Goal: Task Accomplishment & Management: Manage account settings

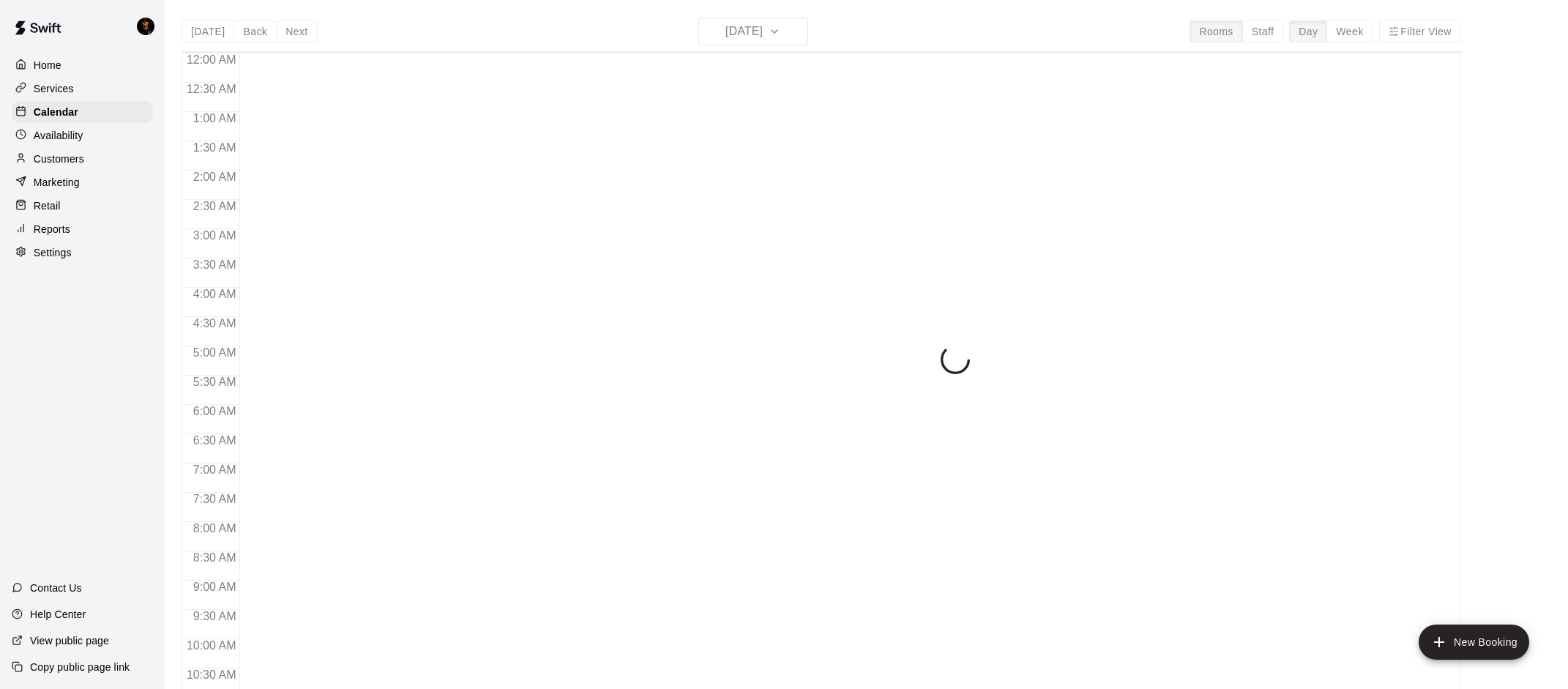
scroll to position [582, 0]
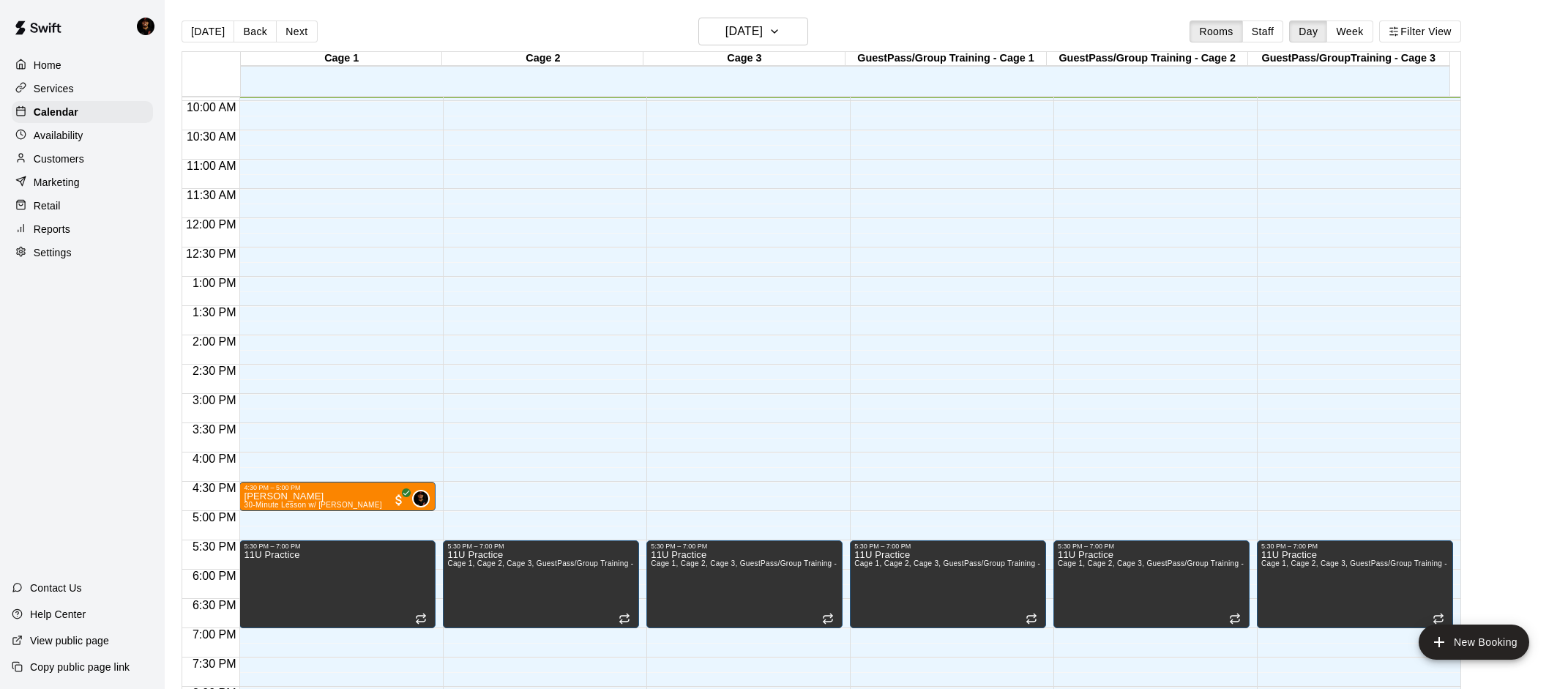
click at [41, 96] on div "Services" at bounding box center [82, 88] width 141 height 22
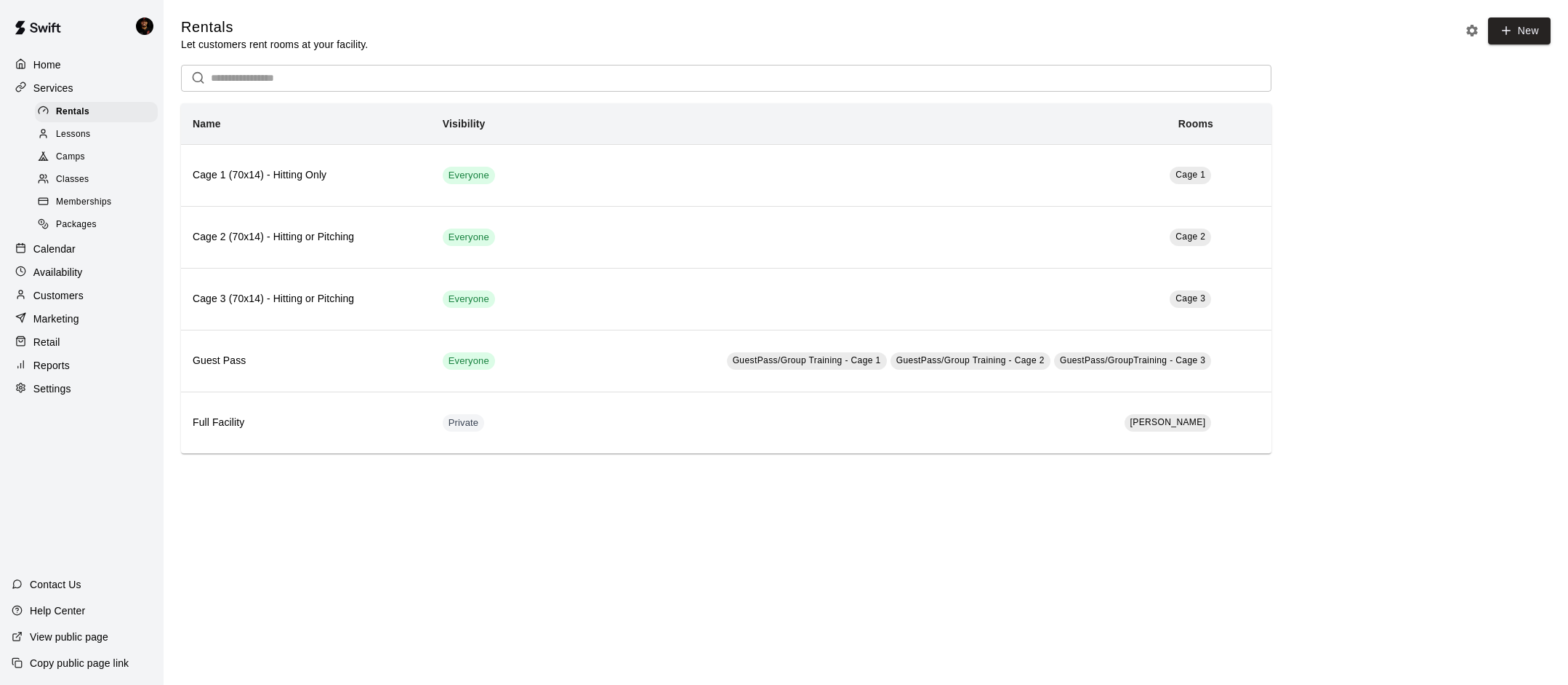
click at [48, 65] on p "Home" at bounding box center [46, 64] width 27 height 14
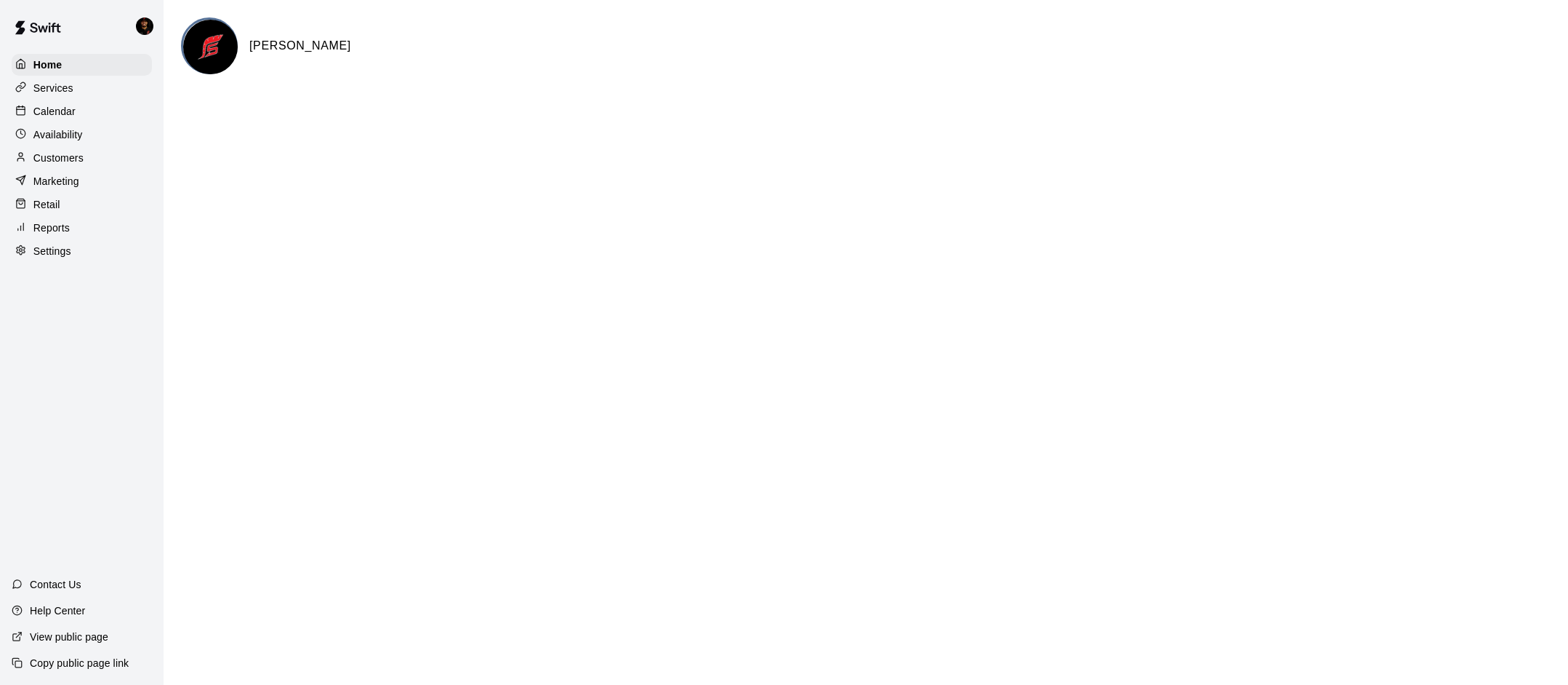
click at [60, 117] on p "Calendar" at bounding box center [54, 111] width 43 height 14
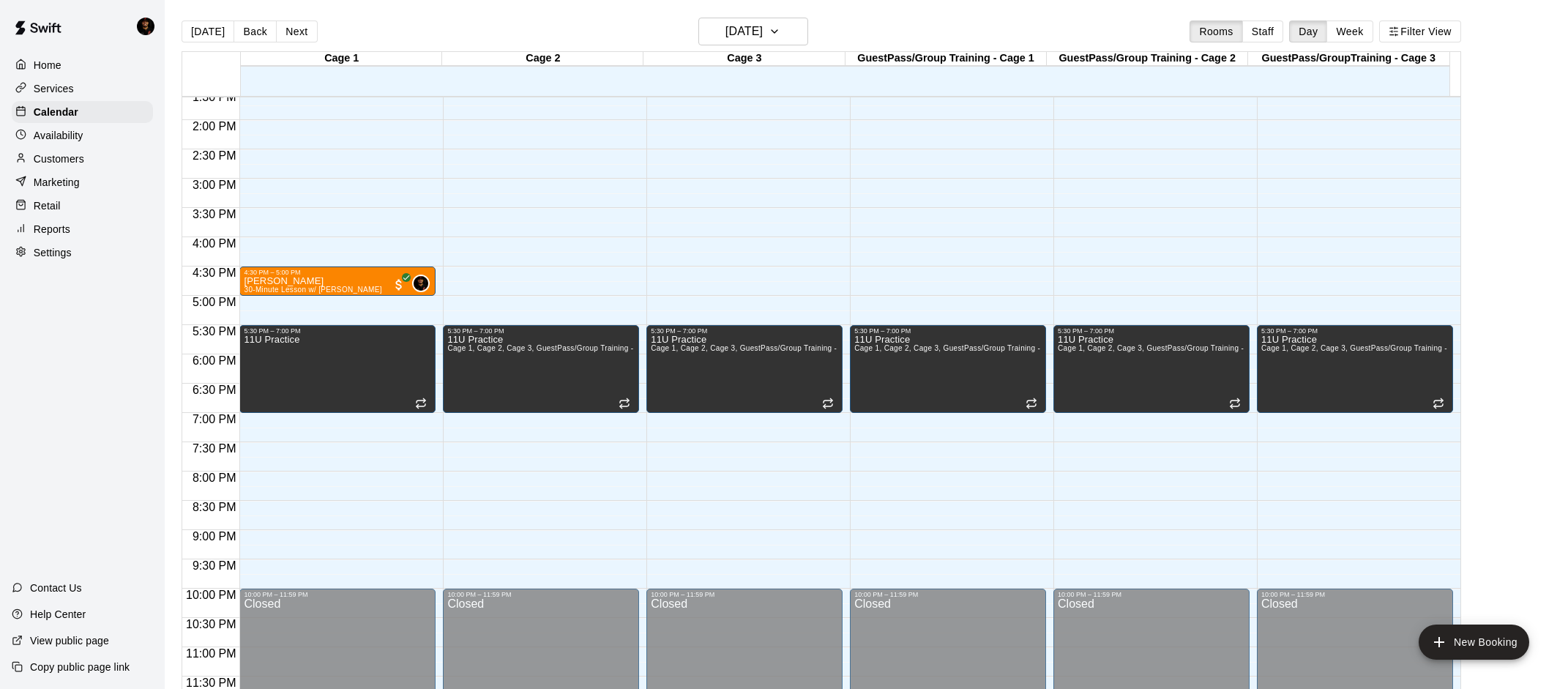
scroll to position [599, 0]
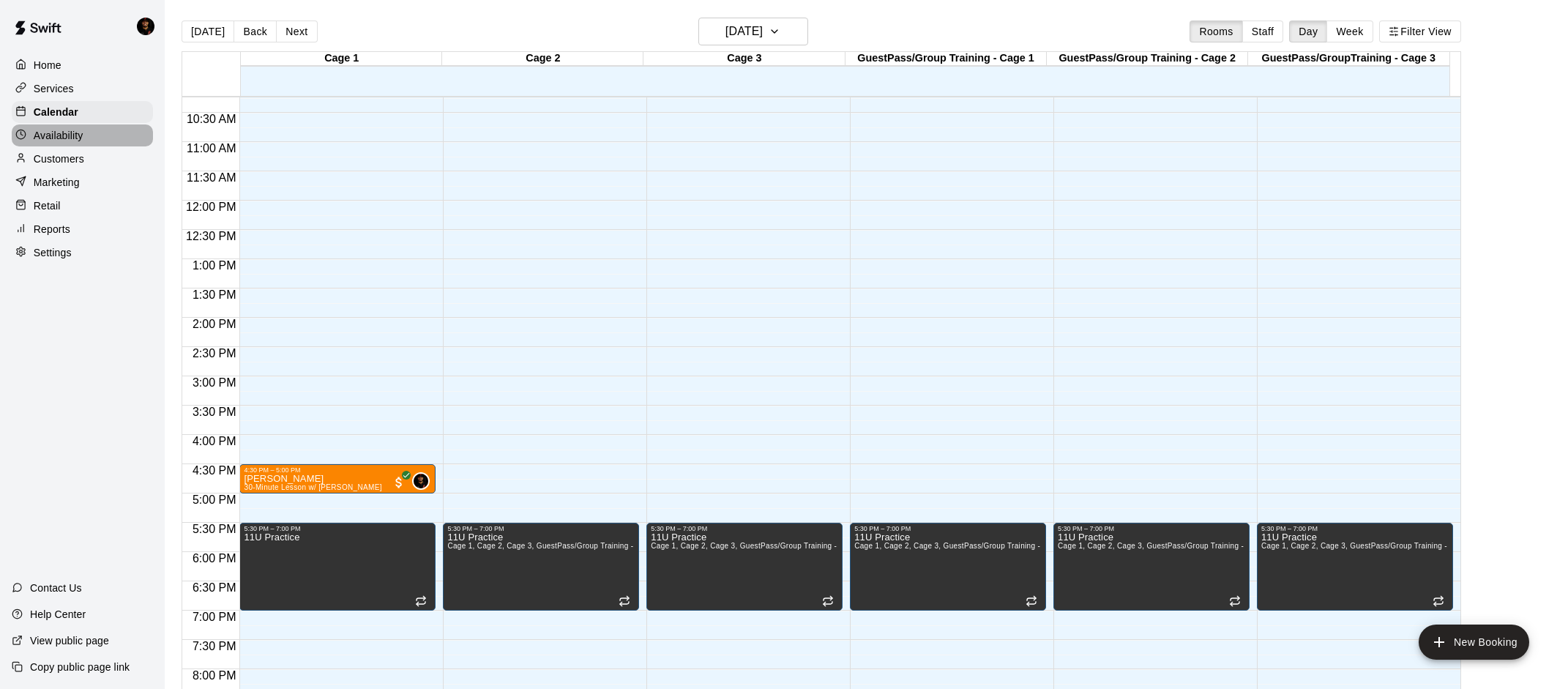
click at [20, 135] on icon at bounding box center [21, 134] width 11 height 11
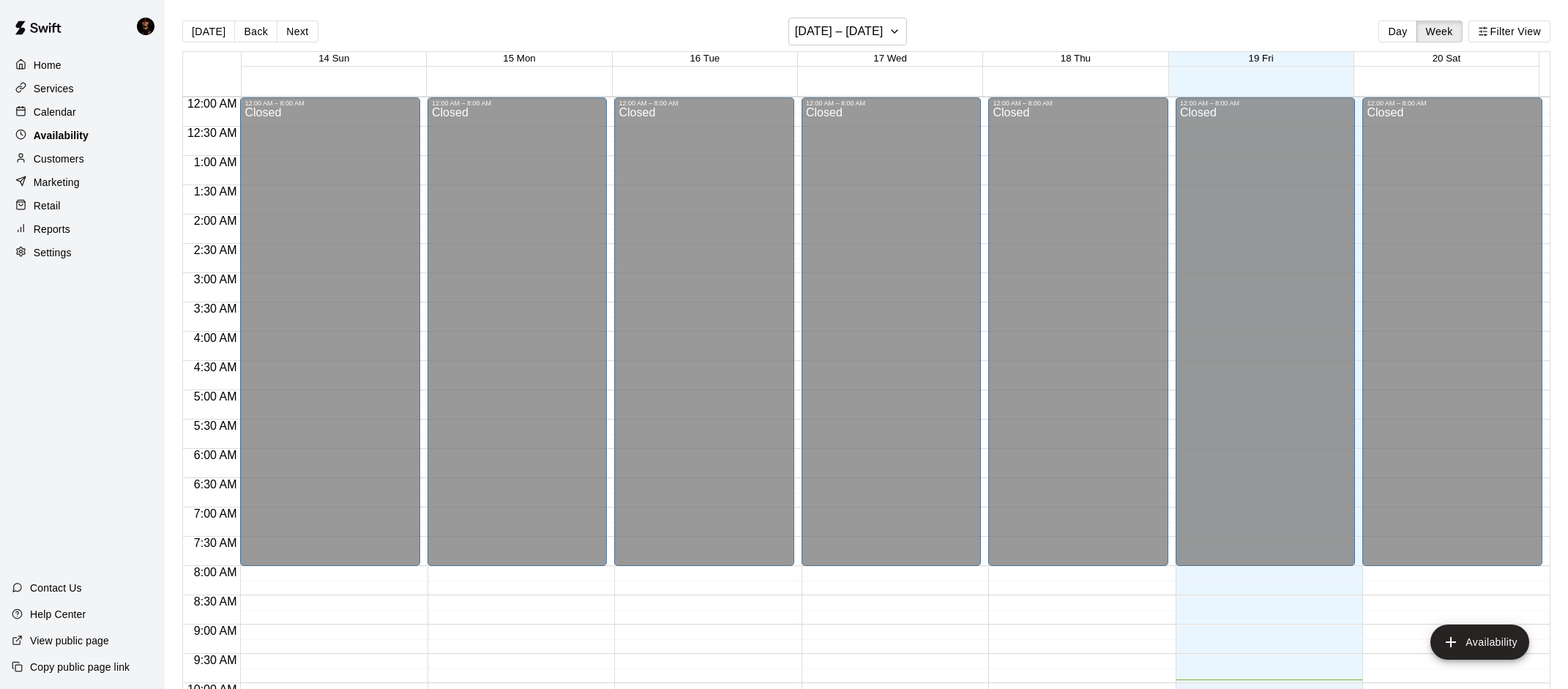
scroll to position [582, 0]
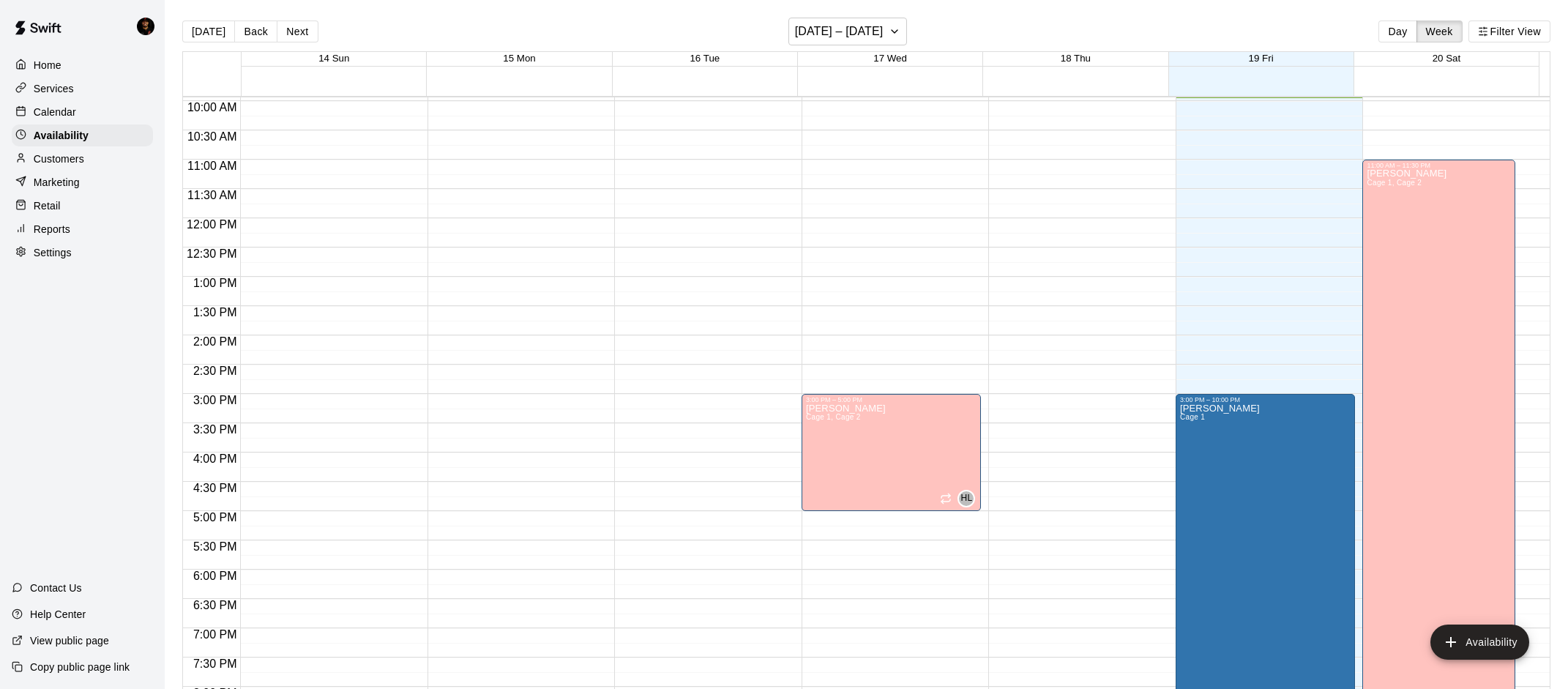
click at [46, 111] on p "Calendar" at bounding box center [54, 111] width 43 height 14
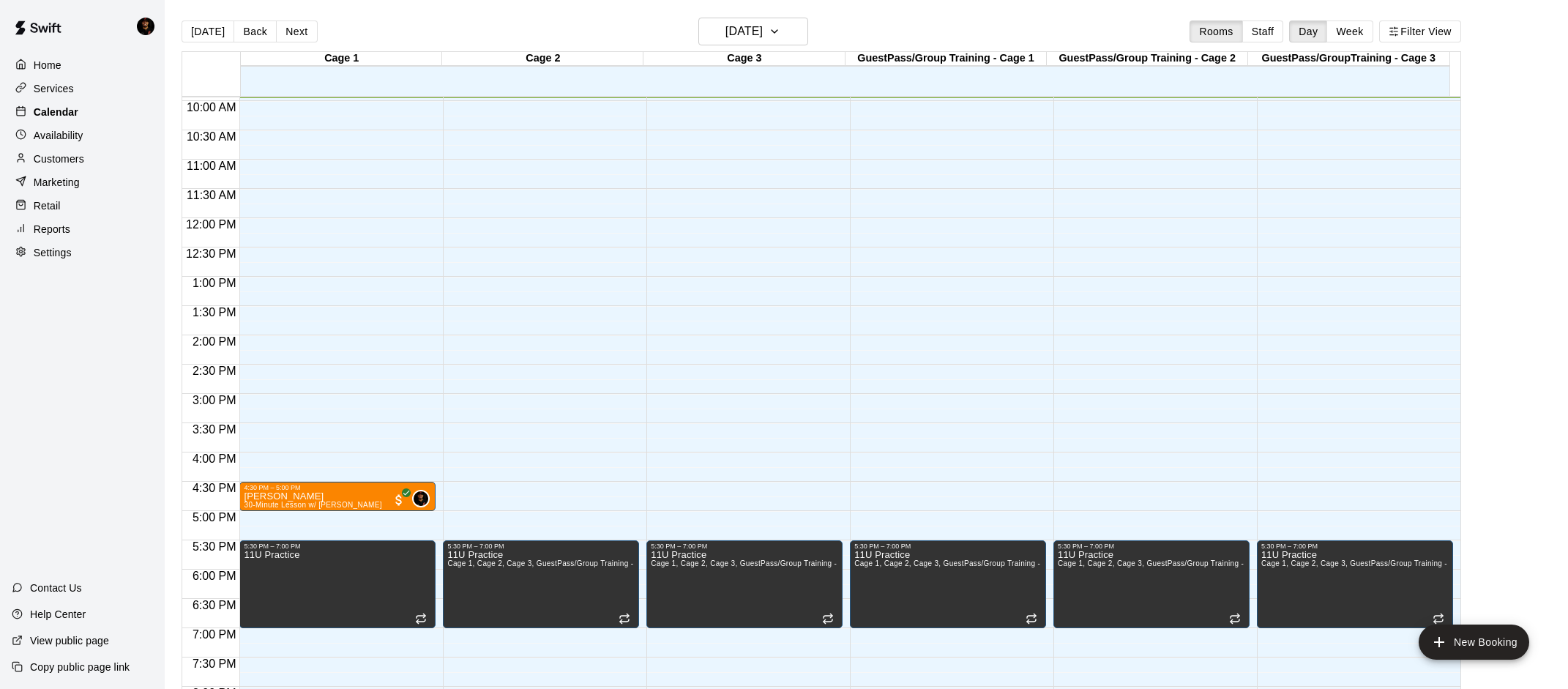
scroll to position [554, 0]
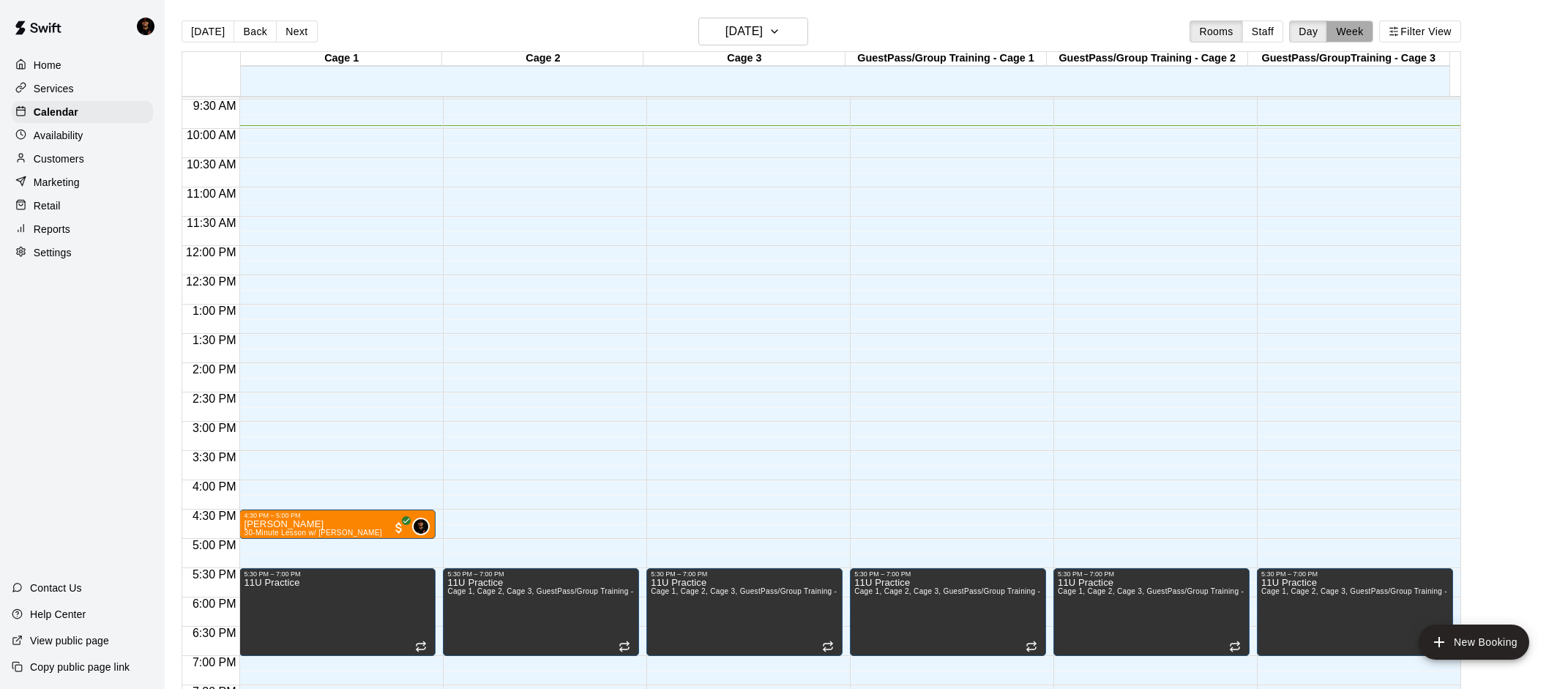
click at [1354, 27] on button "Week" at bounding box center [1349, 31] width 46 height 22
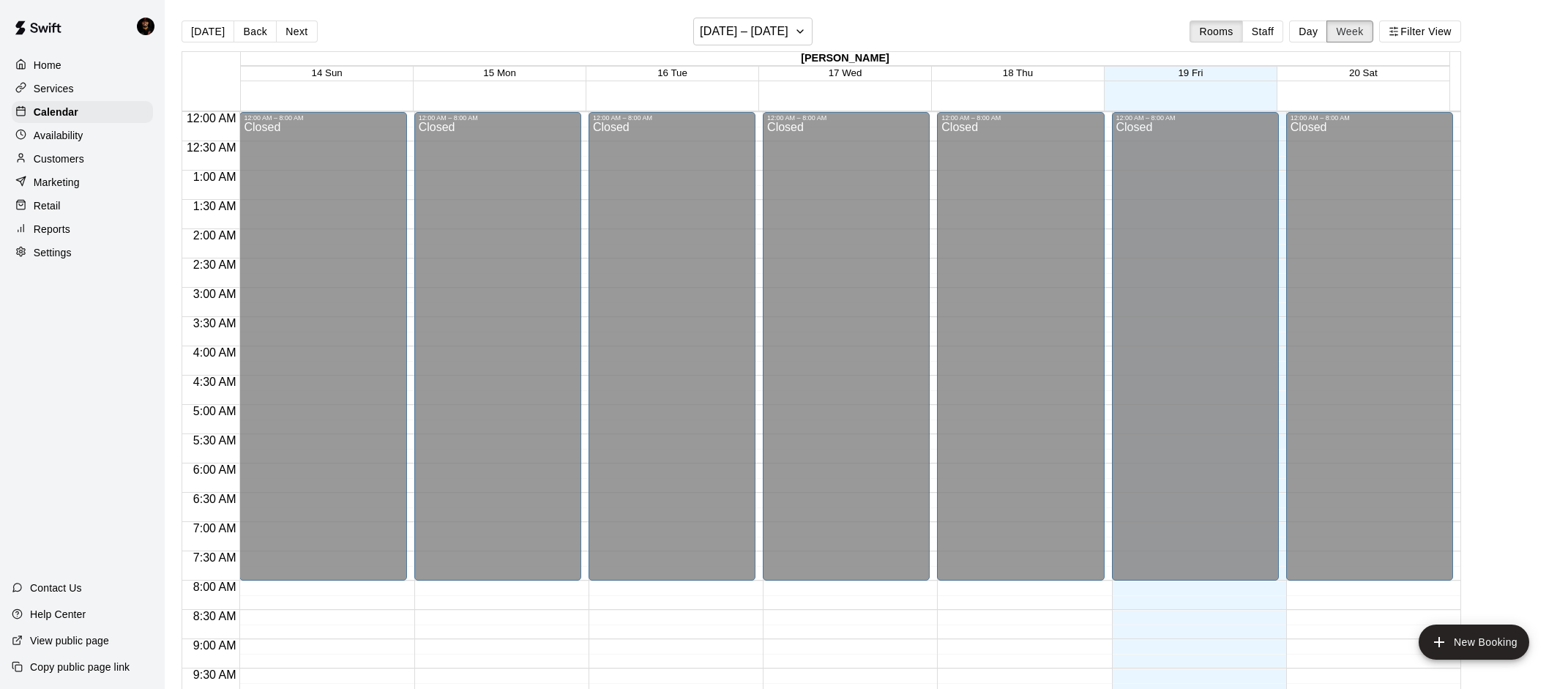
scroll to position [582, 0]
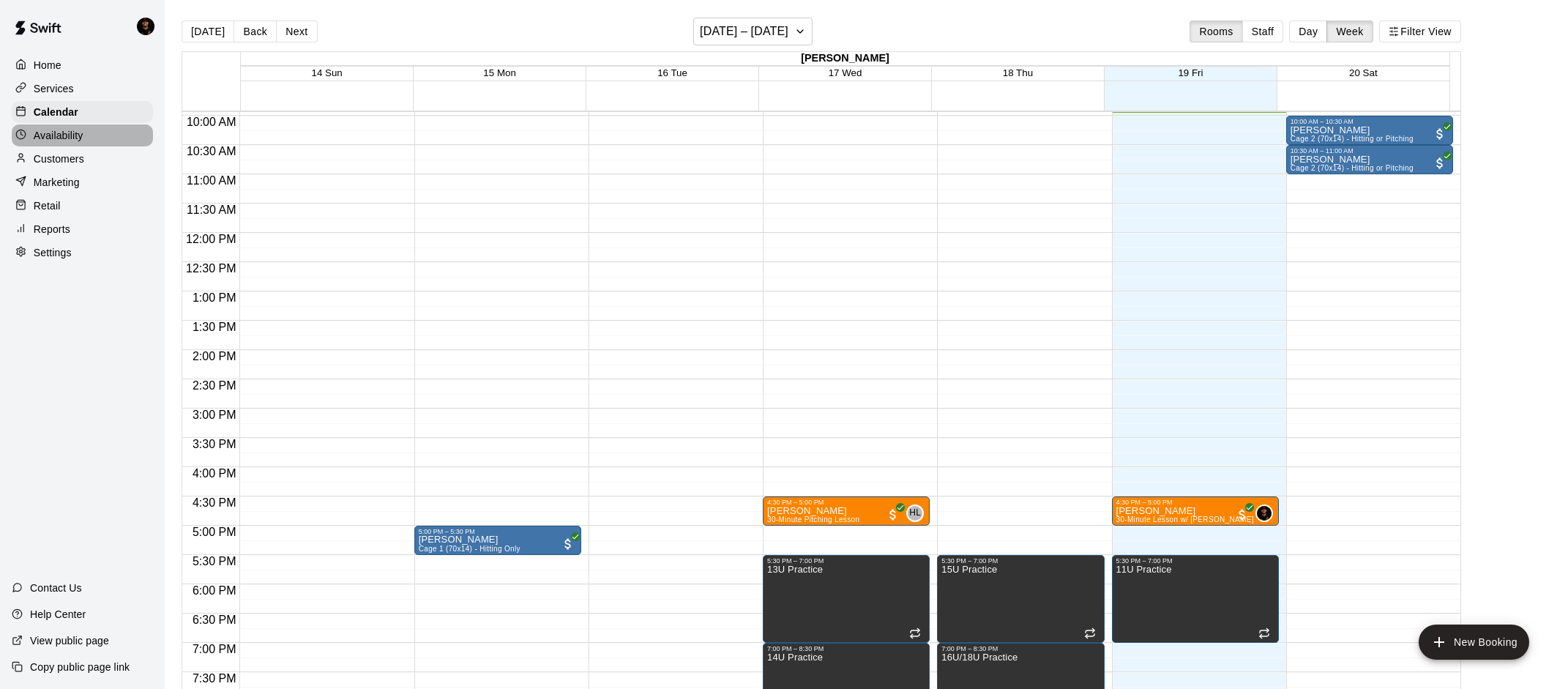
click at [39, 133] on p "Availability" at bounding box center [58, 134] width 50 height 14
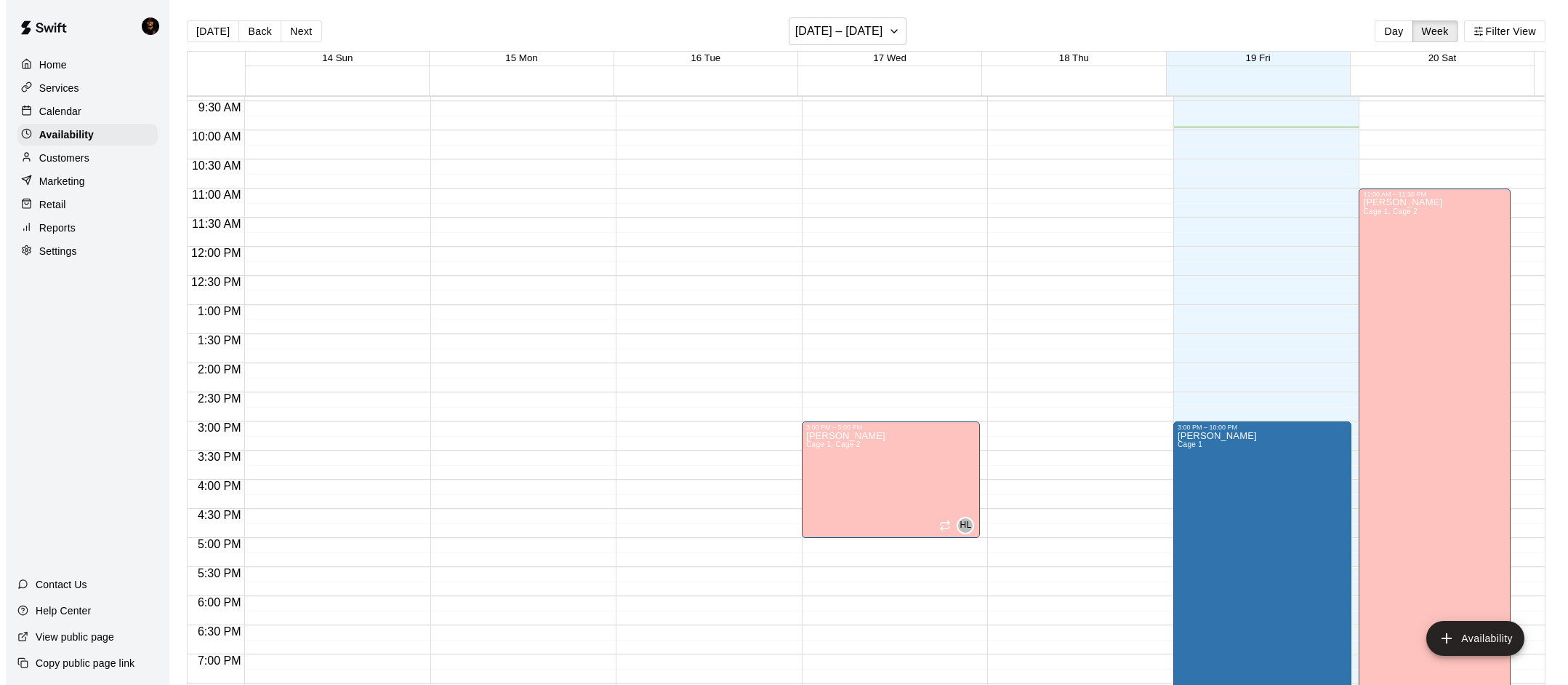
scroll to position [381, 0]
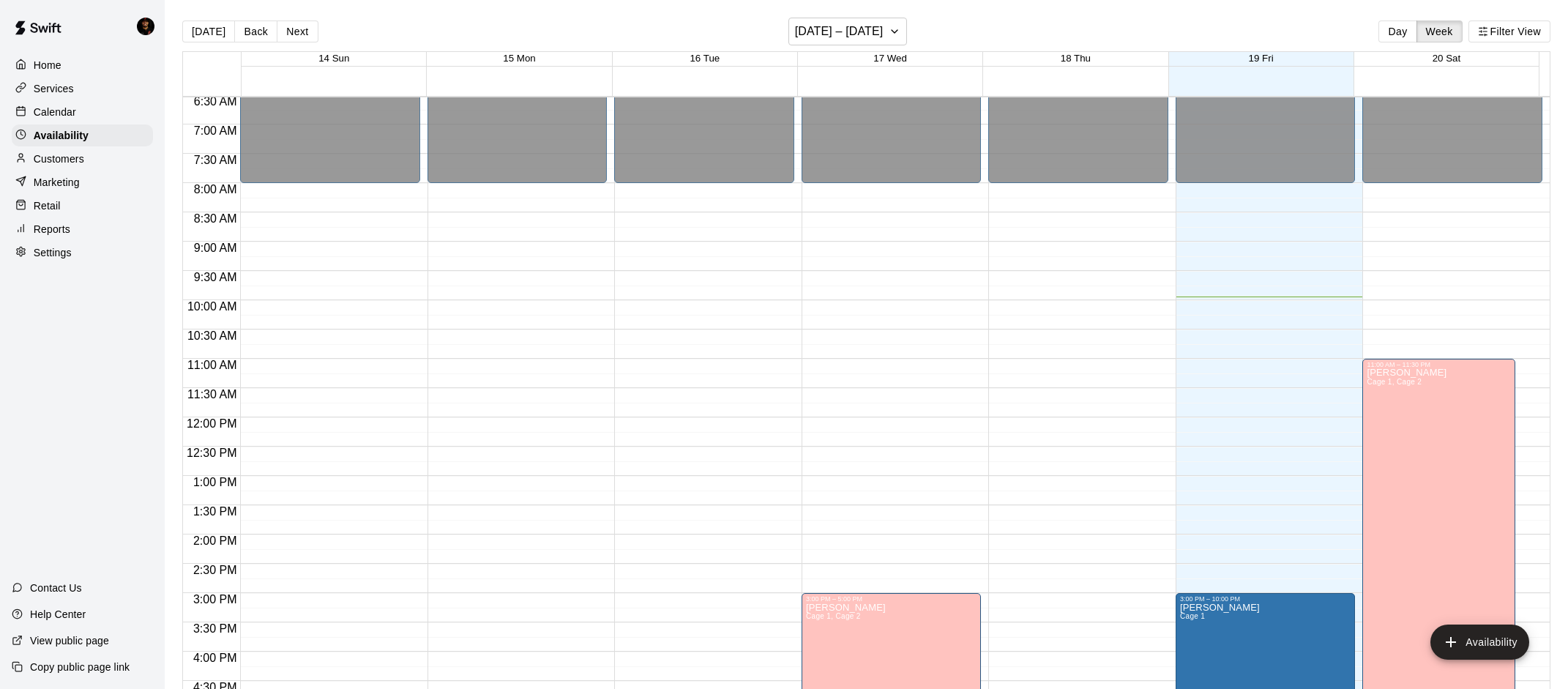
click at [1405, 253] on div "12:00 AM – 8:00 AM Closed 11:00 AM – 11:30 PM [PERSON_NAME] 1, Cage 2 HL 10:00 …" at bounding box center [1452, 417] width 180 height 1405
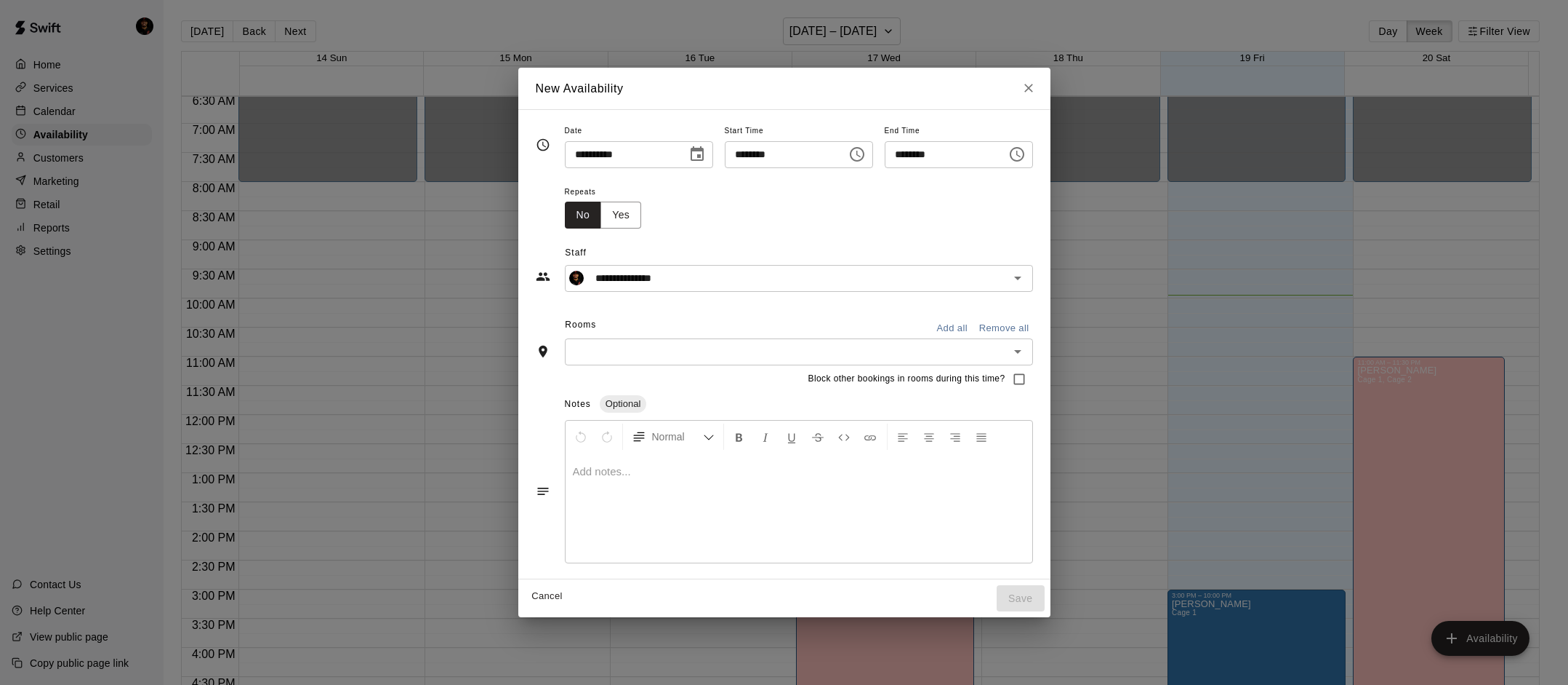
click at [1014, 152] on icon "Choose time, selected time is 9:30 AM" at bounding box center [1017, 154] width 17 height 17
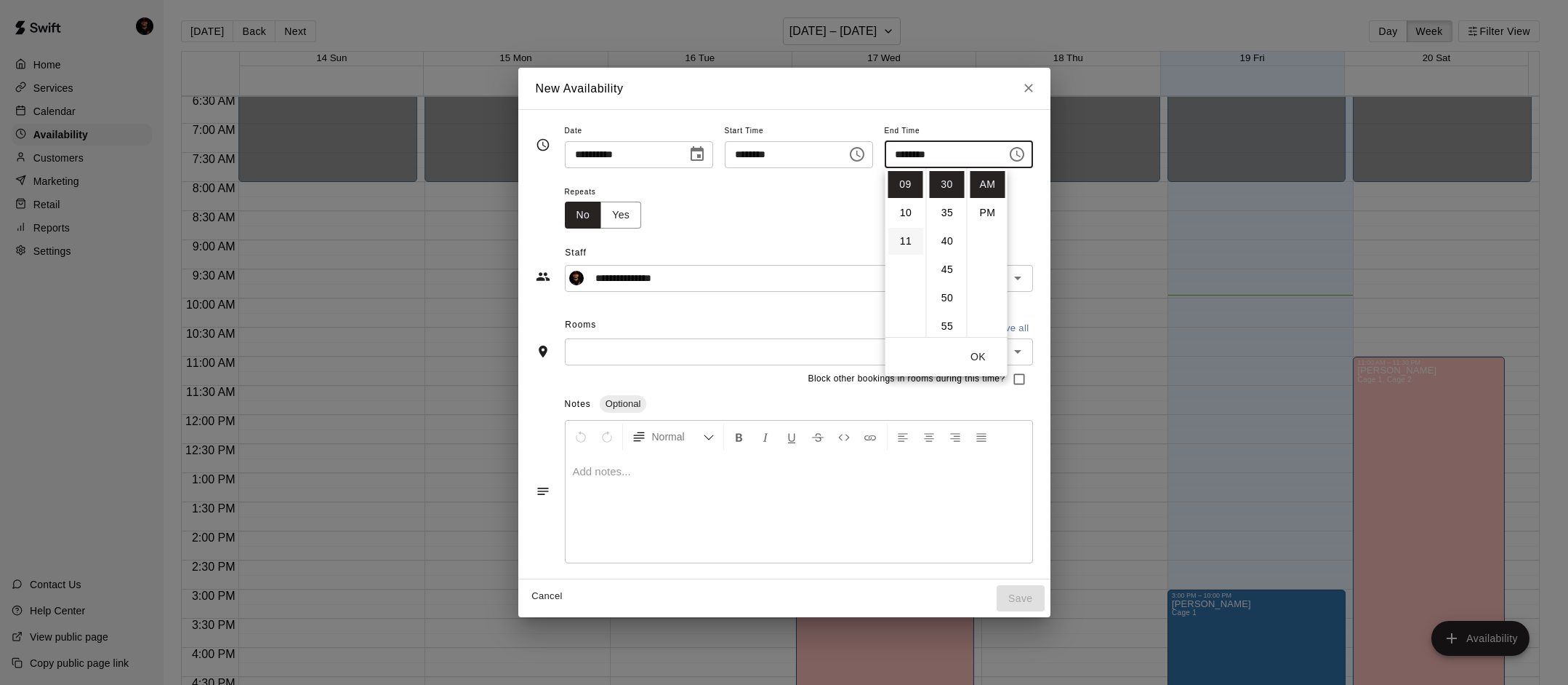
click at [900, 236] on li "11" at bounding box center [905, 241] width 35 height 27
type input "********"
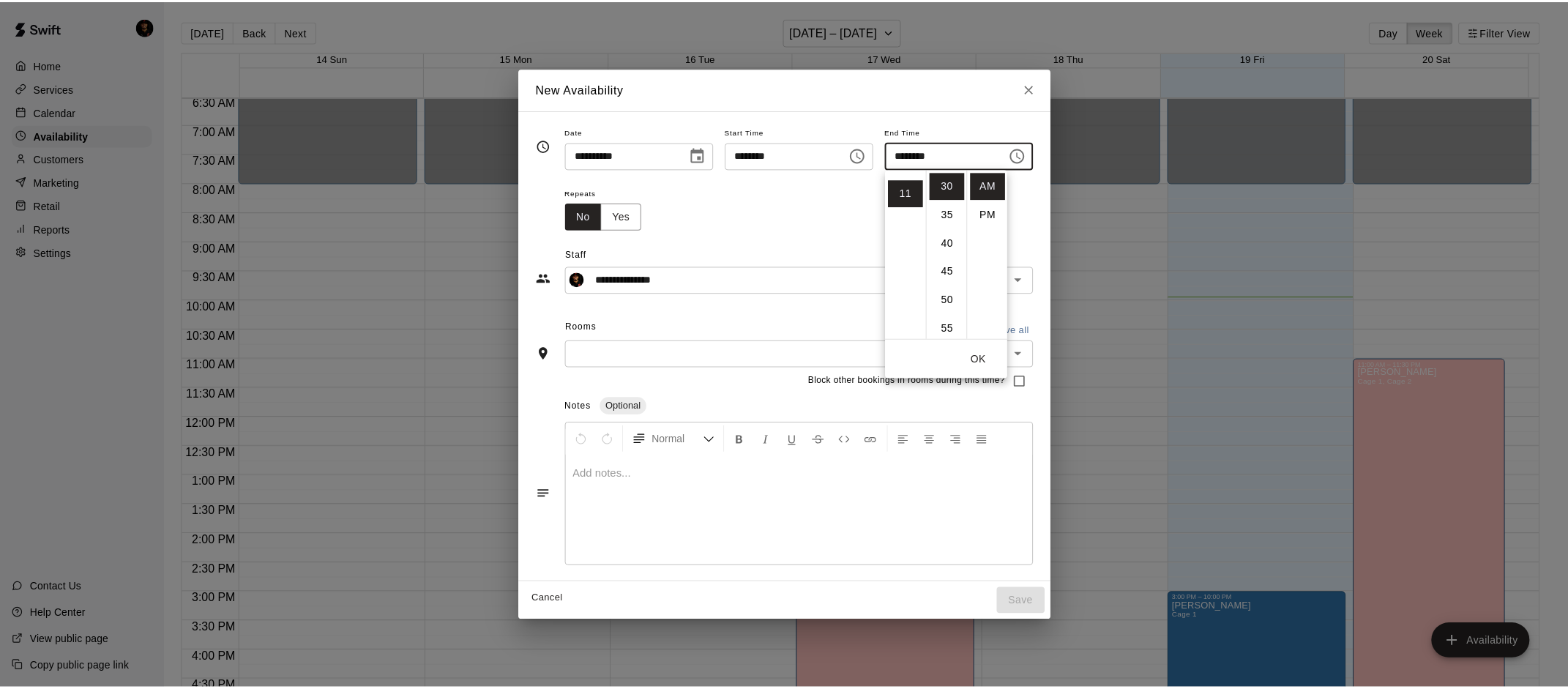
scroll to position [312, 0]
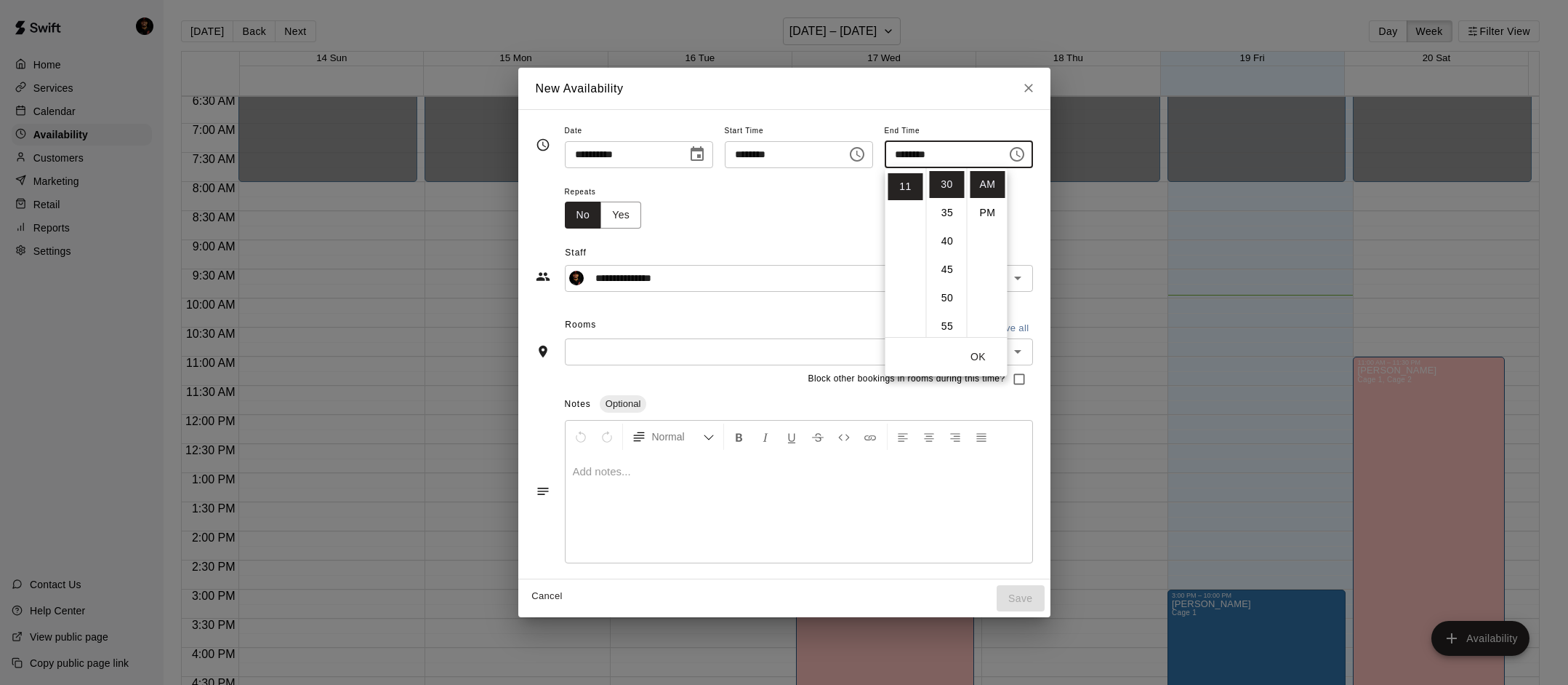
click at [747, 243] on span "Staff" at bounding box center [799, 253] width 468 height 24
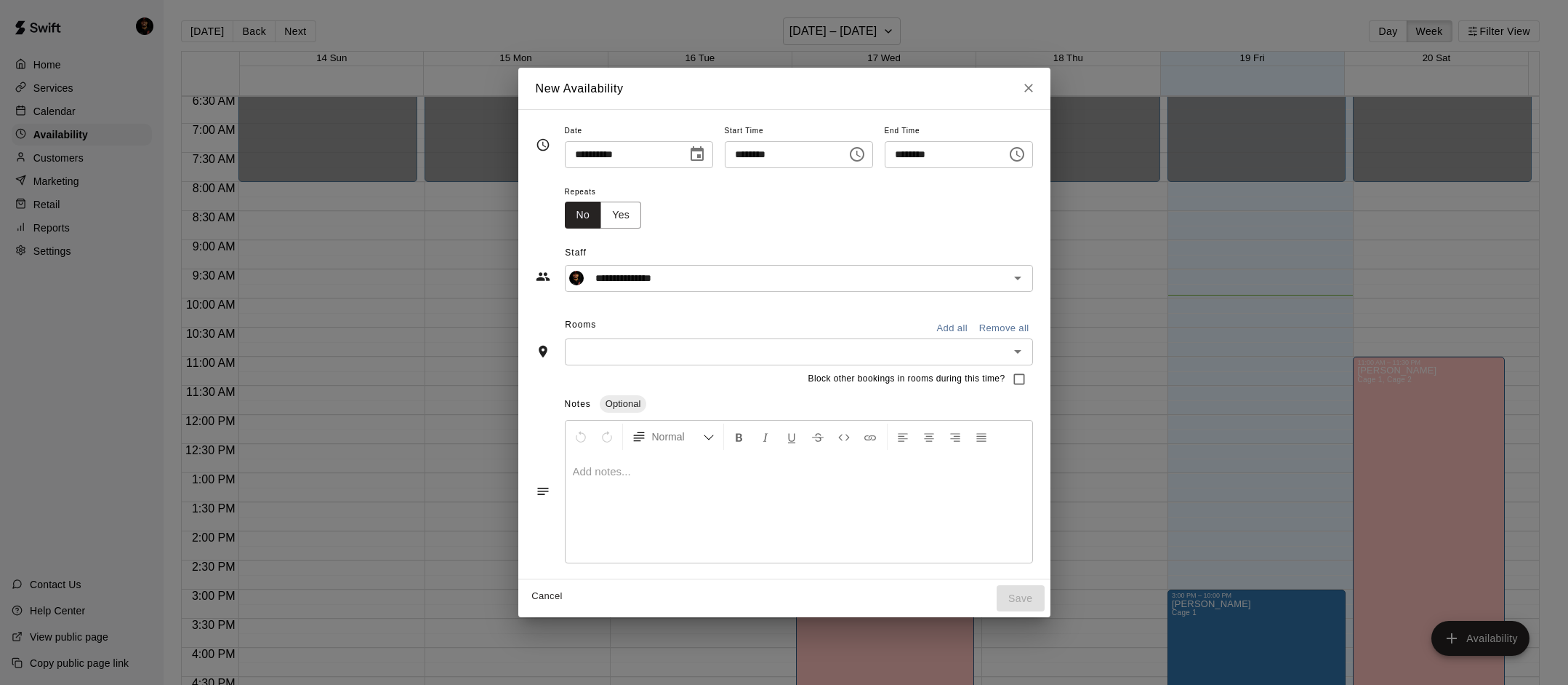
click at [619, 339] on div "​" at bounding box center [799, 352] width 469 height 27
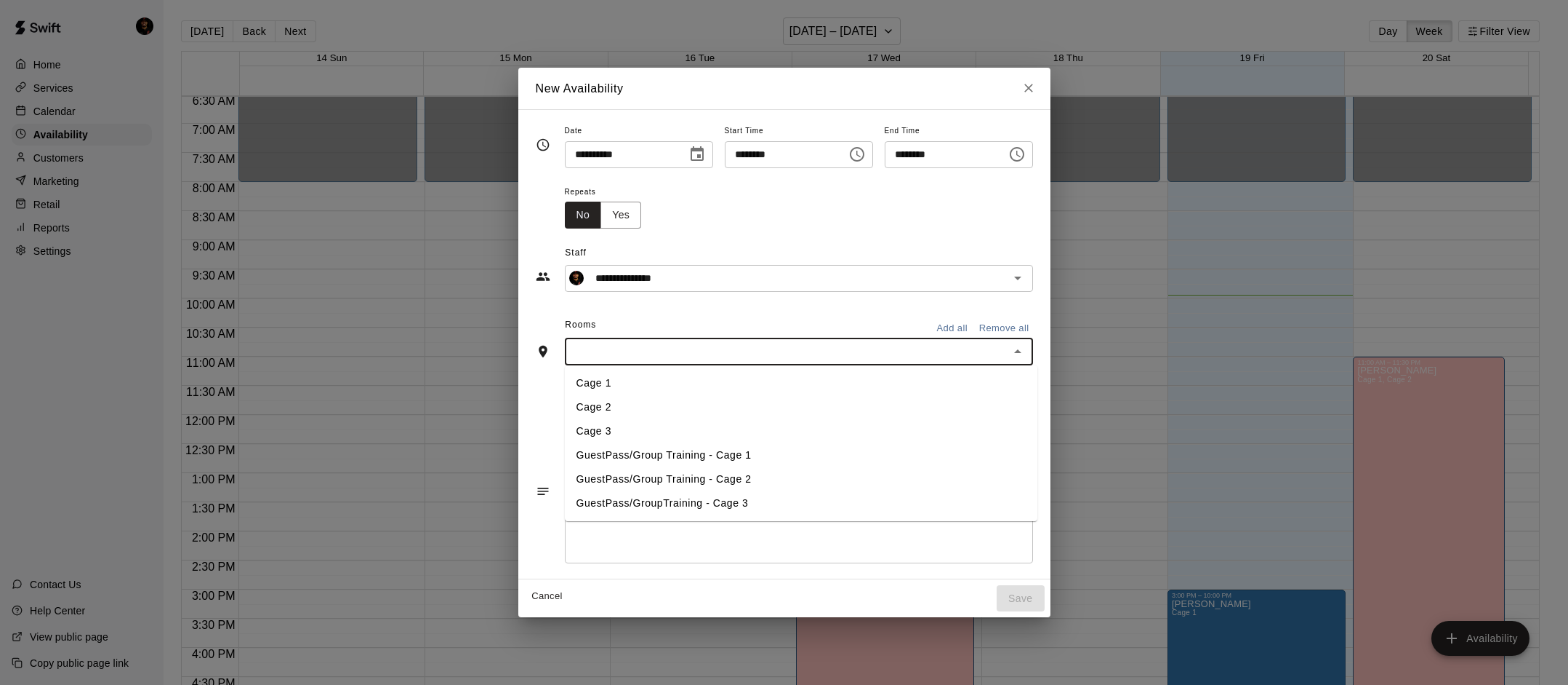
click at [617, 375] on li "Cage 1" at bounding box center [801, 383] width 472 height 24
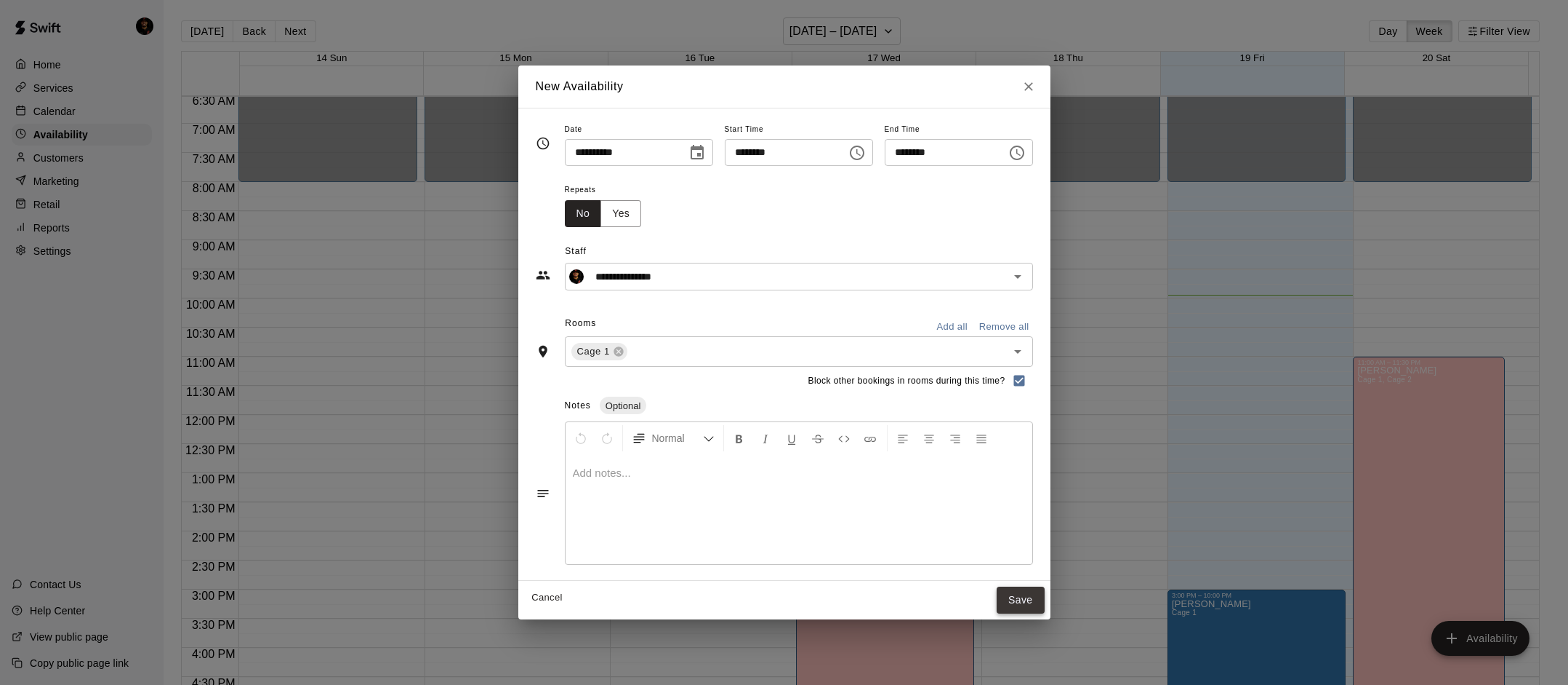
click at [1005, 598] on button "Save" at bounding box center [1021, 600] width 48 height 27
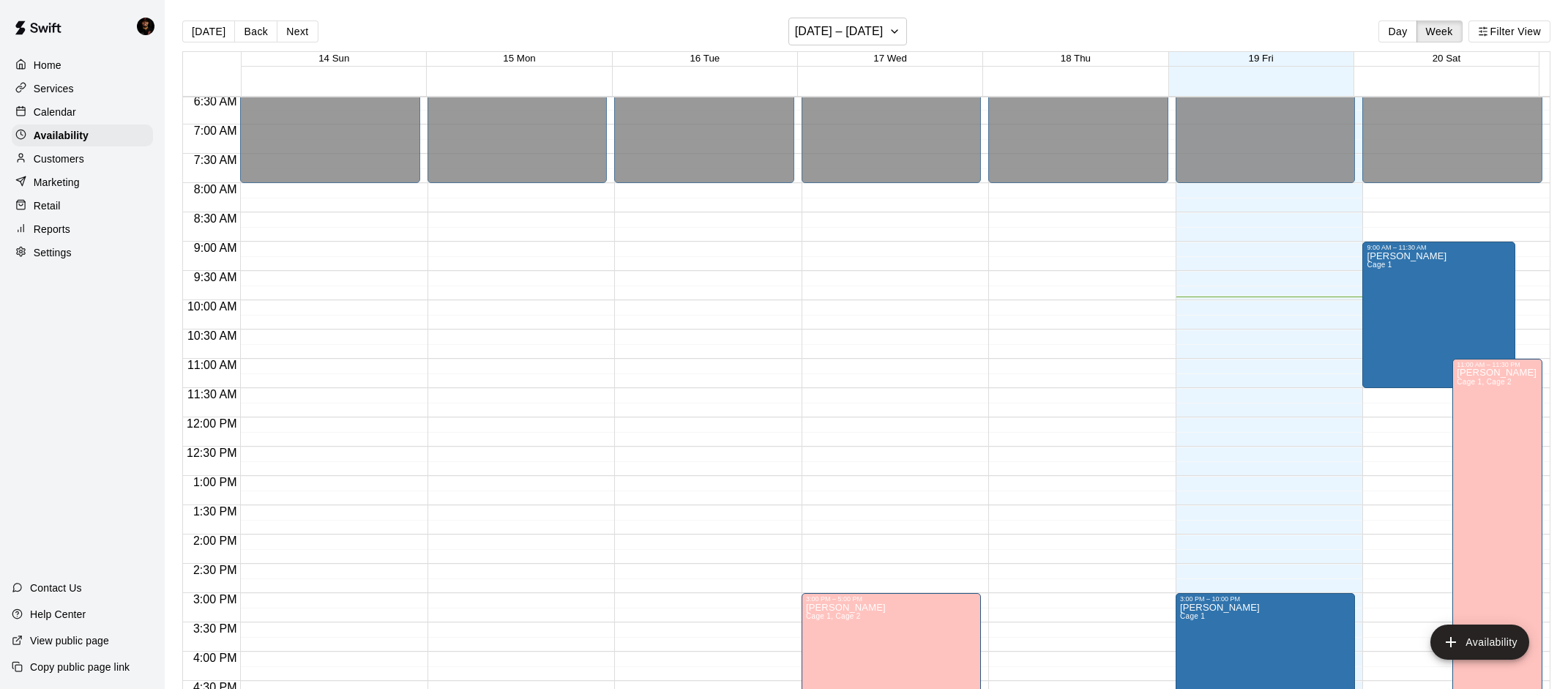
click at [66, 72] on div "Home" at bounding box center [82, 65] width 141 height 22
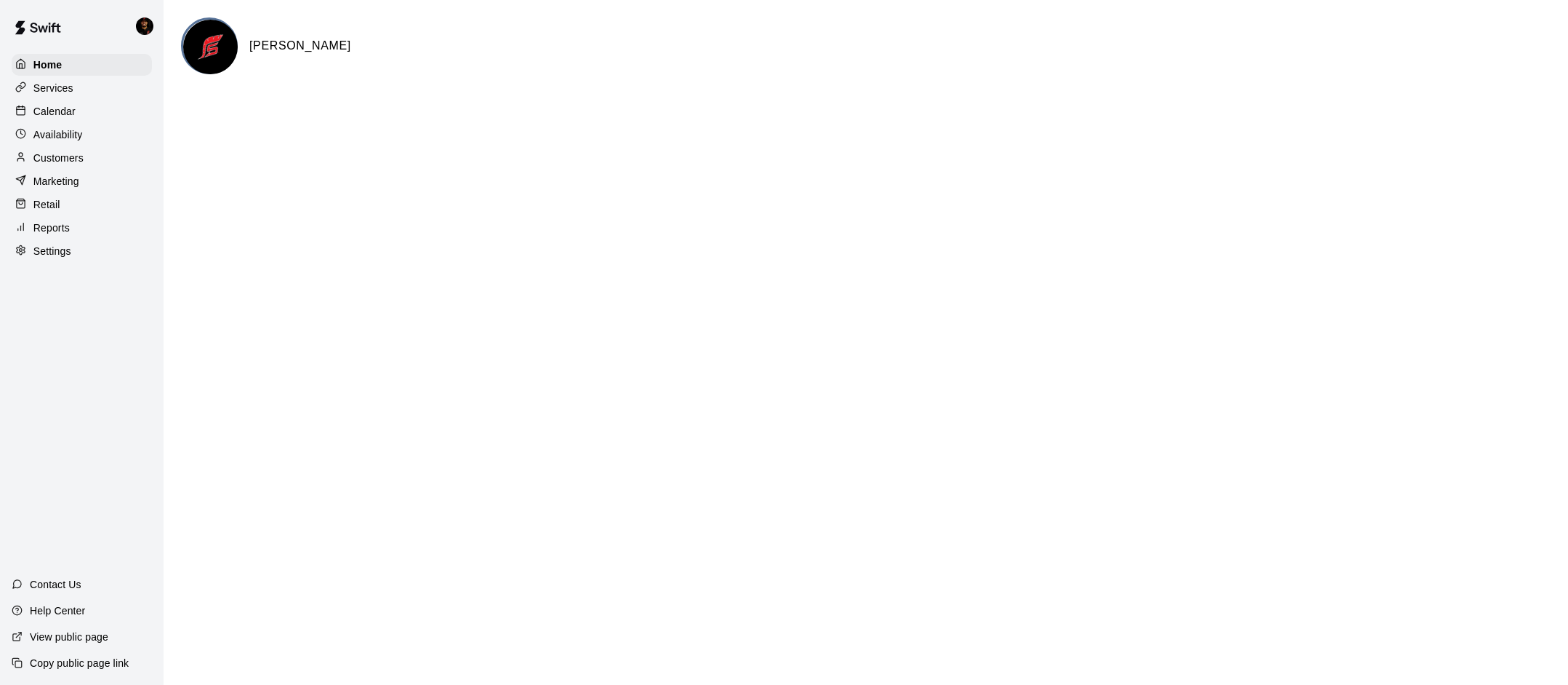
click at [71, 180] on p "Marketing" at bounding box center [56, 181] width 45 height 14
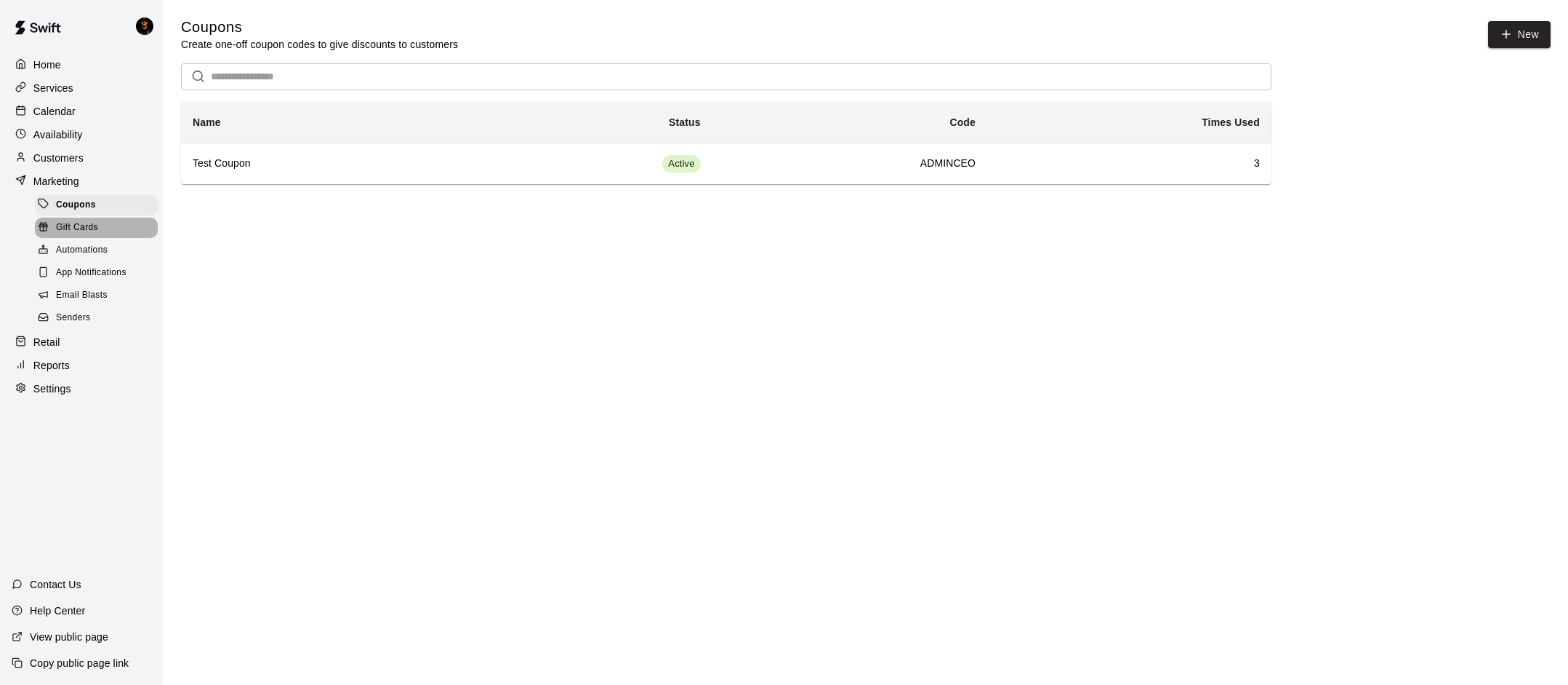
click at [137, 221] on div "Gift Cards" at bounding box center [97, 228] width 123 height 21
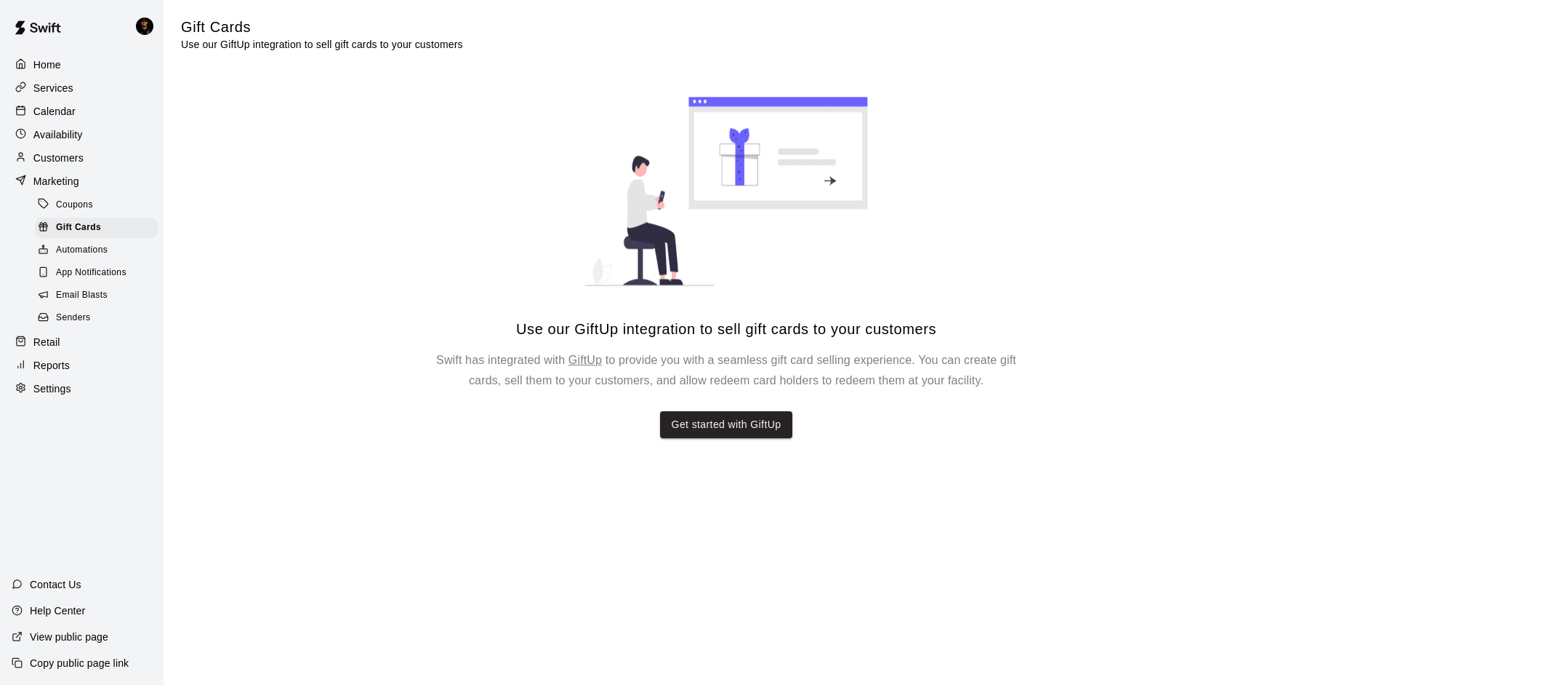
click at [130, 245] on div "Automations" at bounding box center [97, 250] width 123 height 21
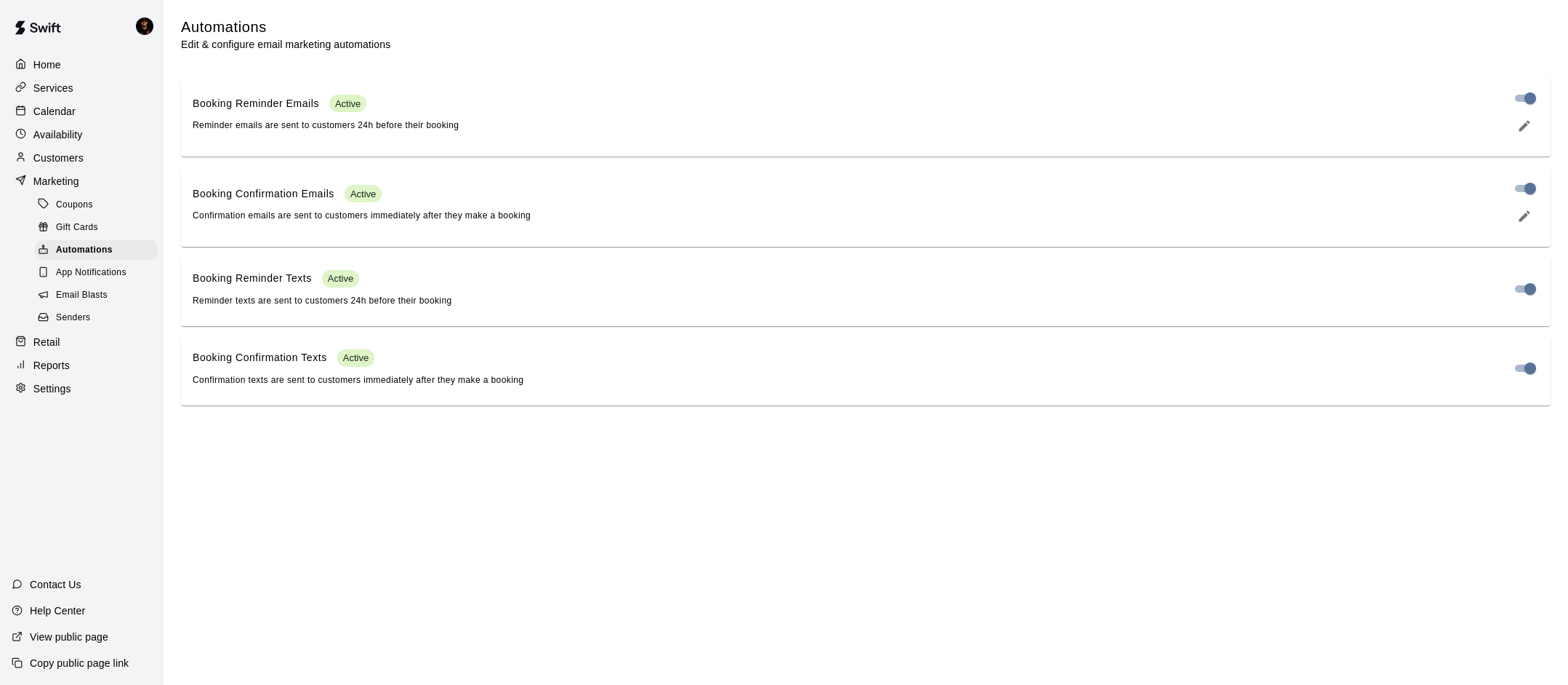
click at [74, 94] on div "Services" at bounding box center [81, 87] width 140 height 22
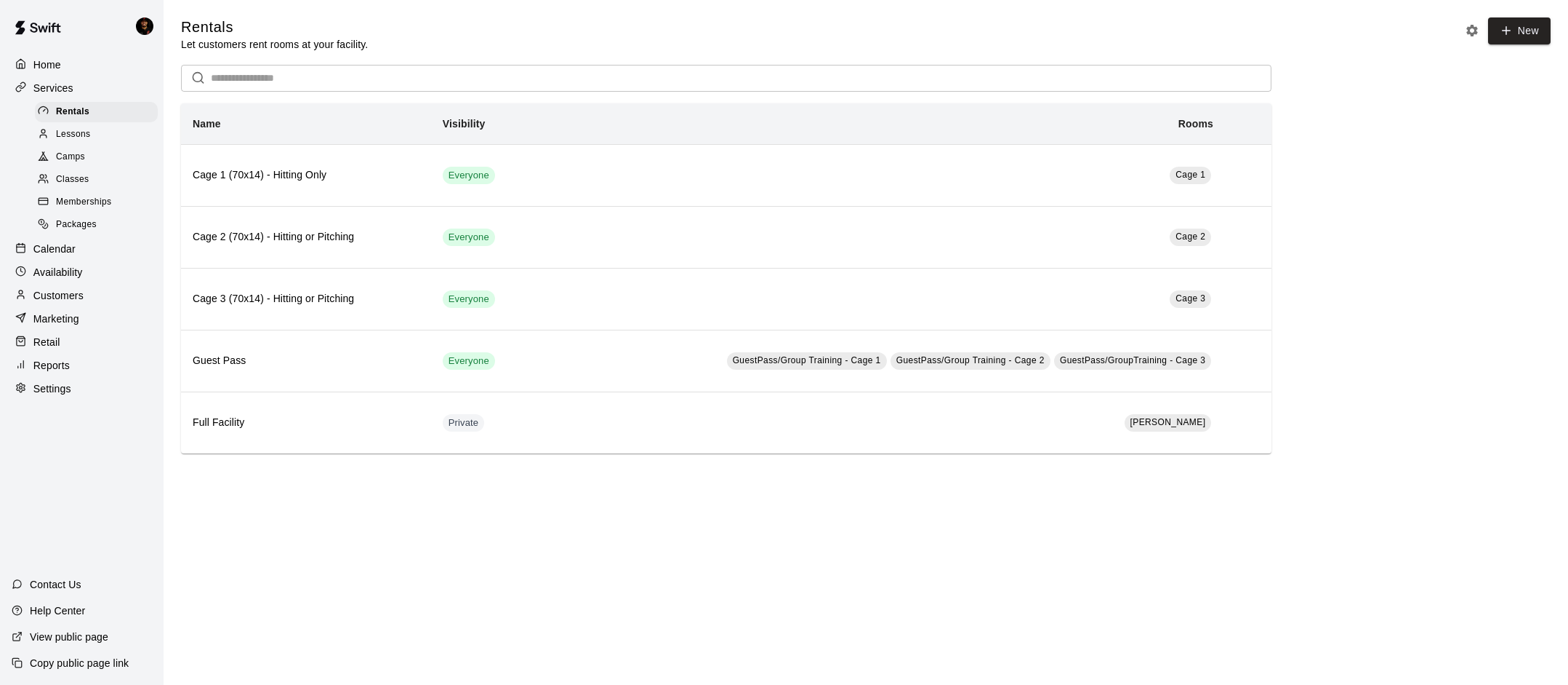
click at [74, 67] on div "Home" at bounding box center [81, 64] width 140 height 22
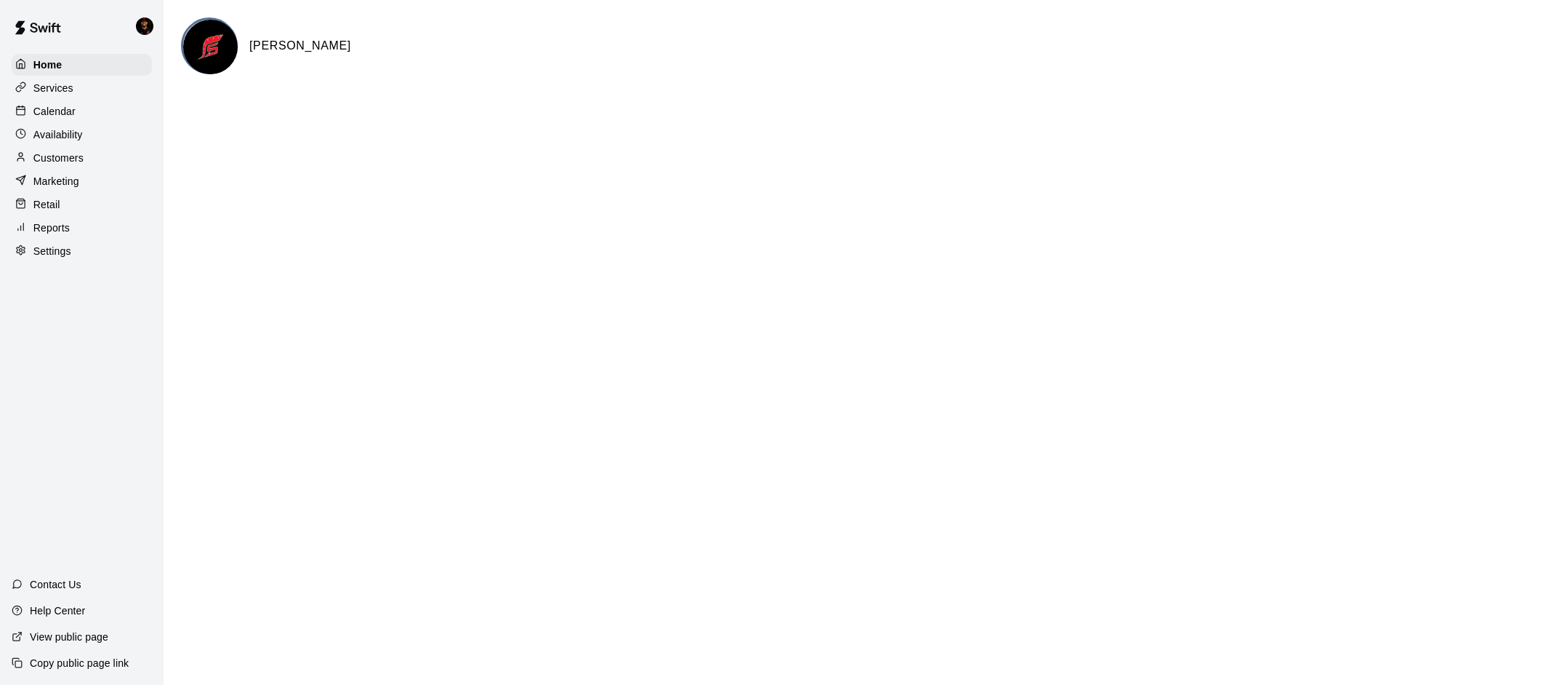
click at [86, 248] on div "Settings" at bounding box center [81, 250] width 140 height 22
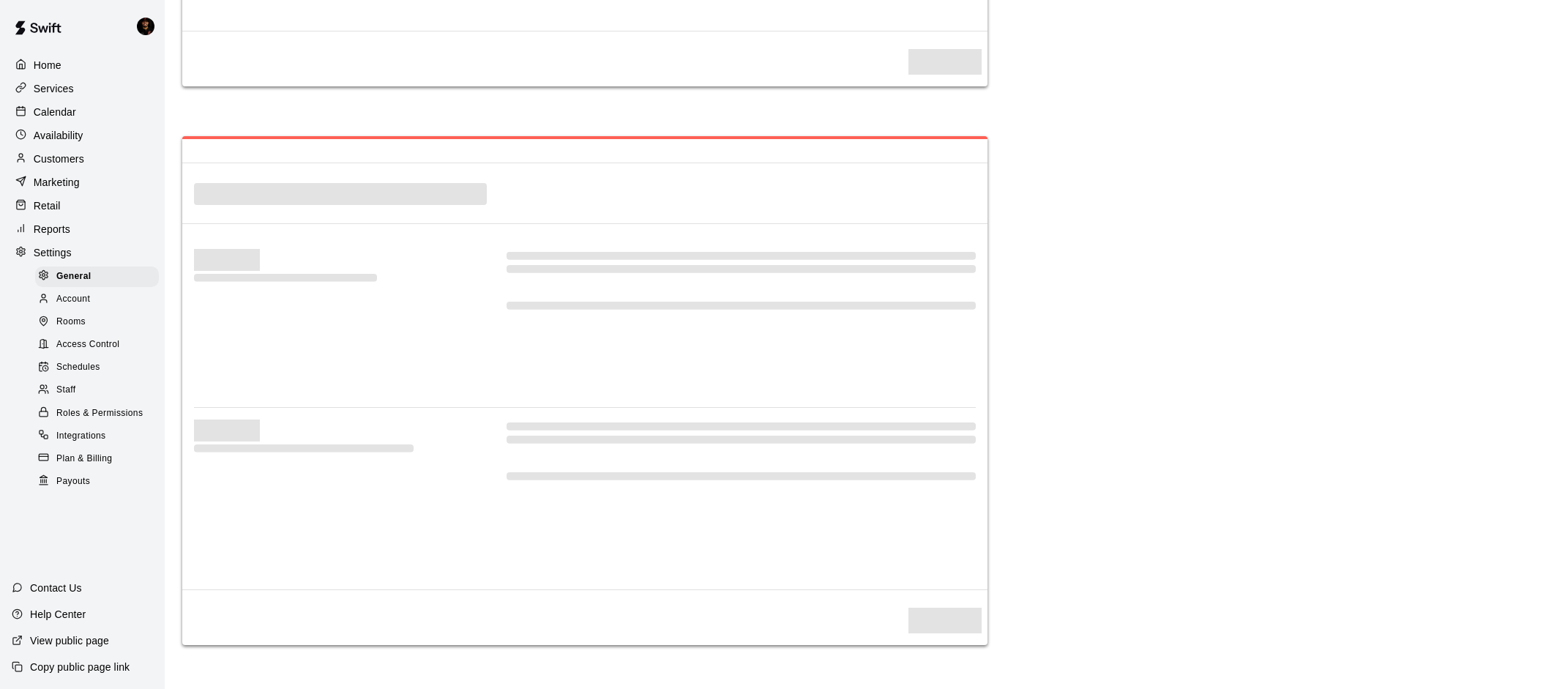
select select "**"
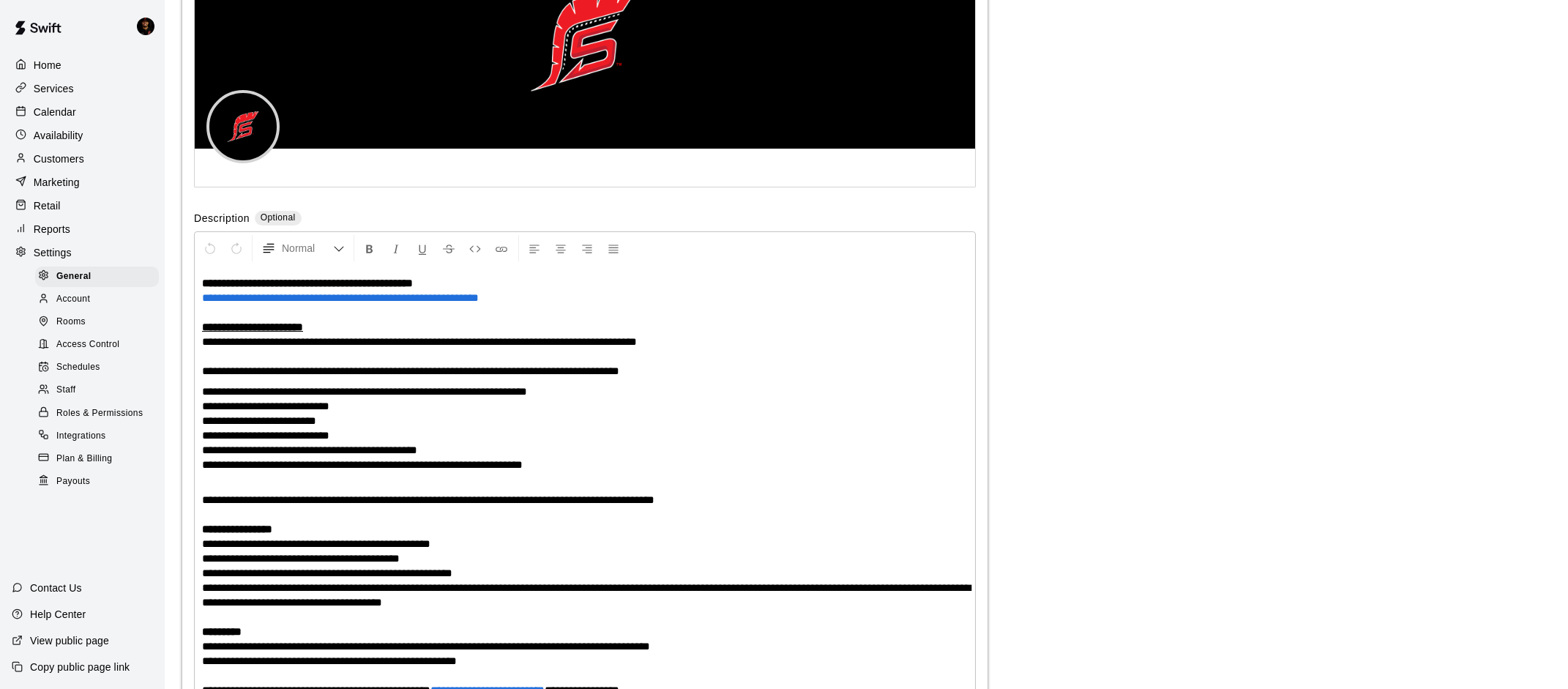
scroll to position [3700, 0]
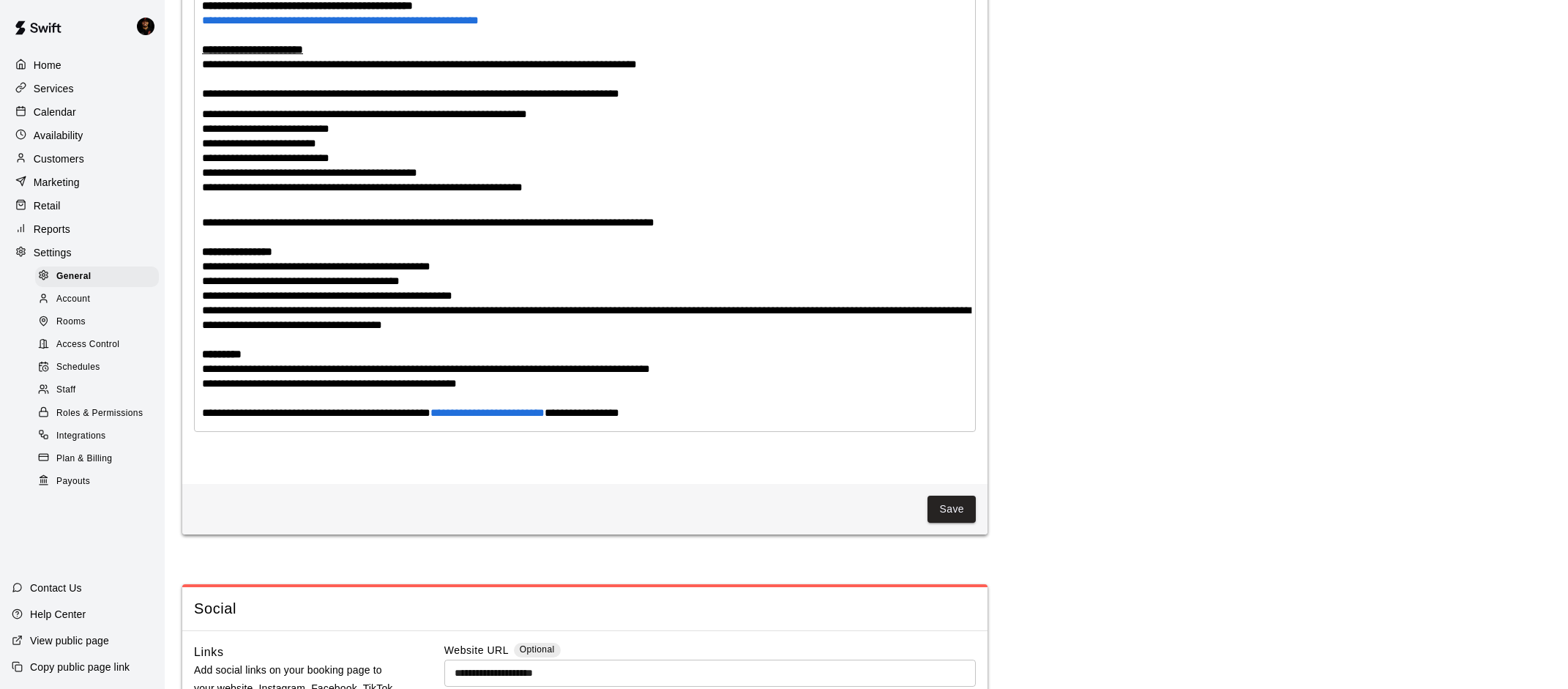
click at [49, 622] on div "Help Center" at bounding box center [49, 614] width 97 height 27
